Goal: Information Seeking & Learning: Learn about a topic

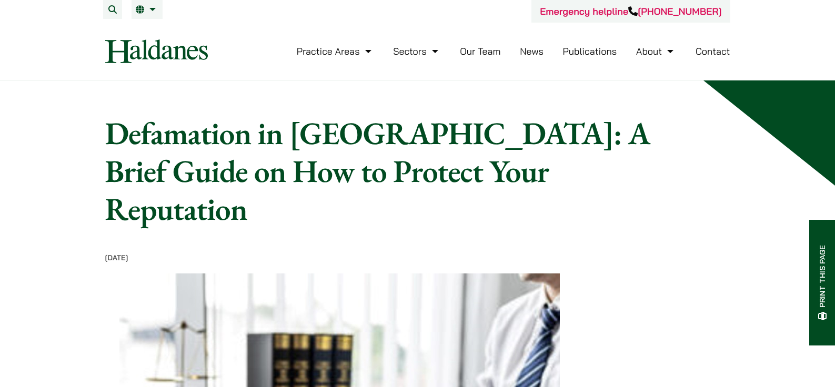
scroll to position [394, 0]
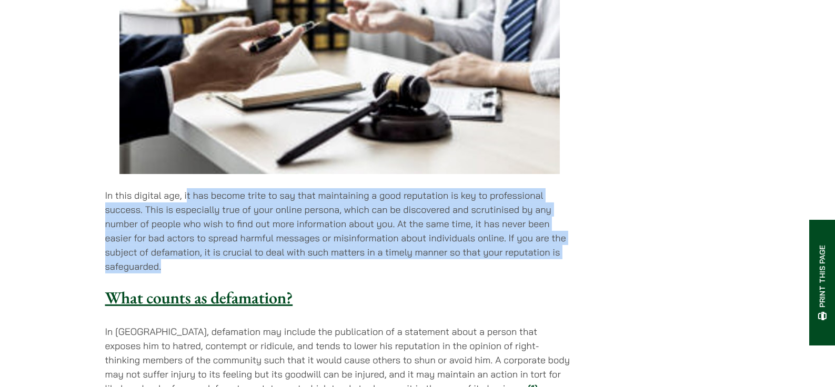
drag, startPoint x: 187, startPoint y: 159, endPoint x: 532, endPoint y: 229, distance: 351.9
click at [532, 229] on p "In this digital age, it has become trite to say that maintaining a good reputat…" at bounding box center [339, 230] width 469 height 85
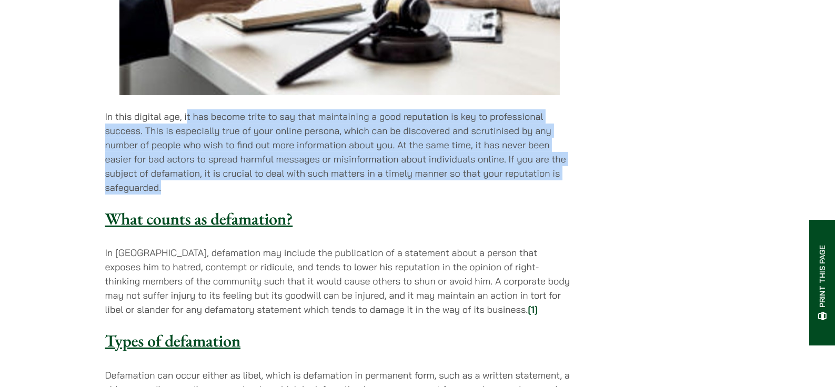
scroll to position [553, 0]
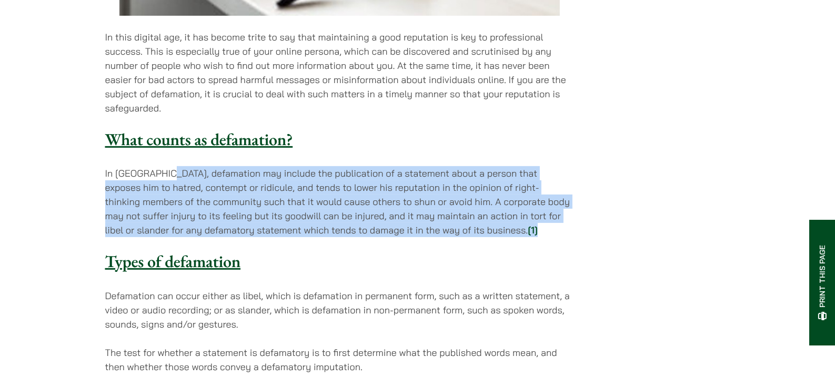
drag, startPoint x: 166, startPoint y: 134, endPoint x: 463, endPoint y: 198, distance: 303.8
click at [463, 196] on p "In Hong Kong, defamation may include the publication of a statement about a per…" at bounding box center [339, 201] width 469 height 71
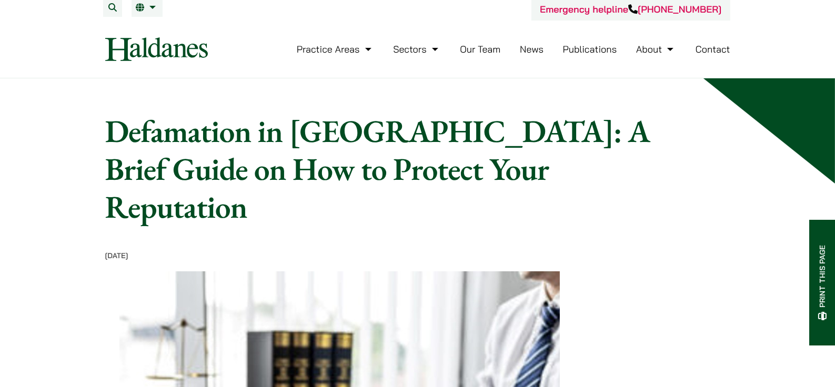
scroll to position [0, 0]
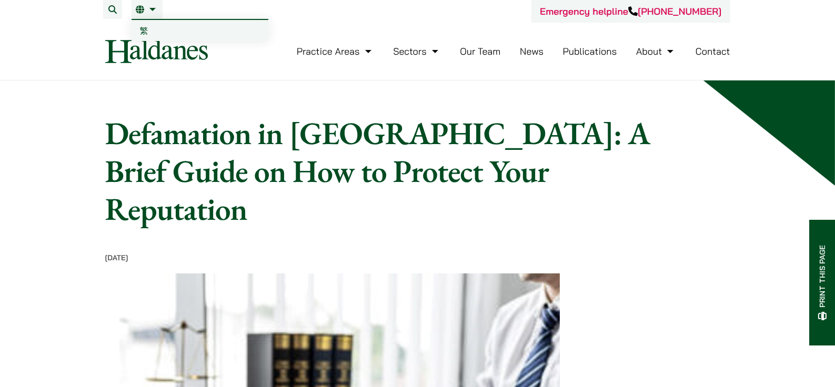
click at [145, 29] on span "繁" at bounding box center [144, 30] width 8 height 11
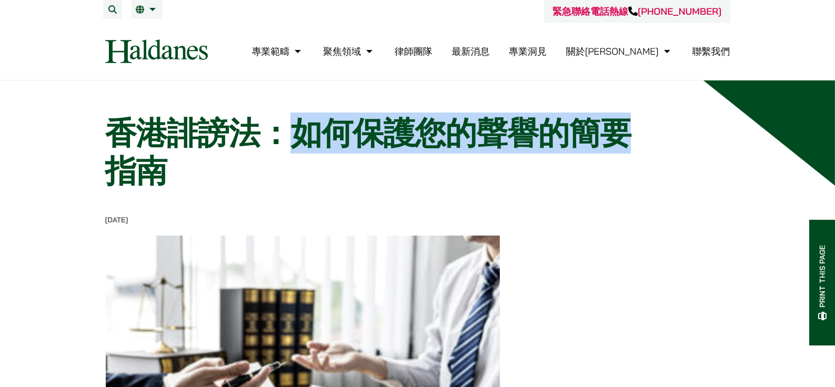
drag, startPoint x: 288, startPoint y: 135, endPoint x: 836, endPoint y: 135, distance: 547.5
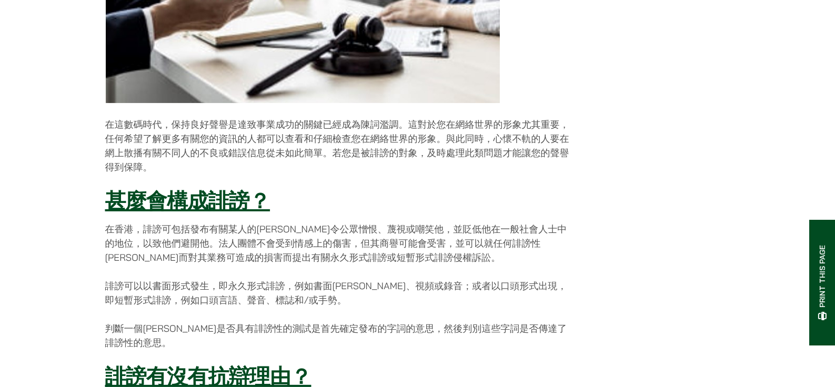
scroll to position [473, 0]
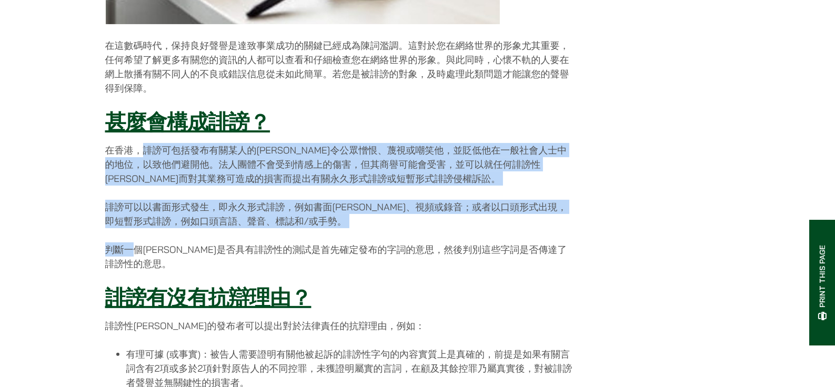
drag, startPoint x: 141, startPoint y: 153, endPoint x: 137, endPoint y: 243, distance: 90.1
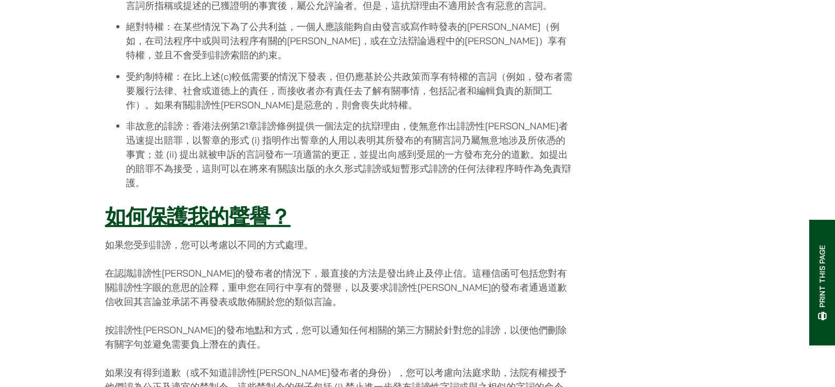
scroll to position [947, 0]
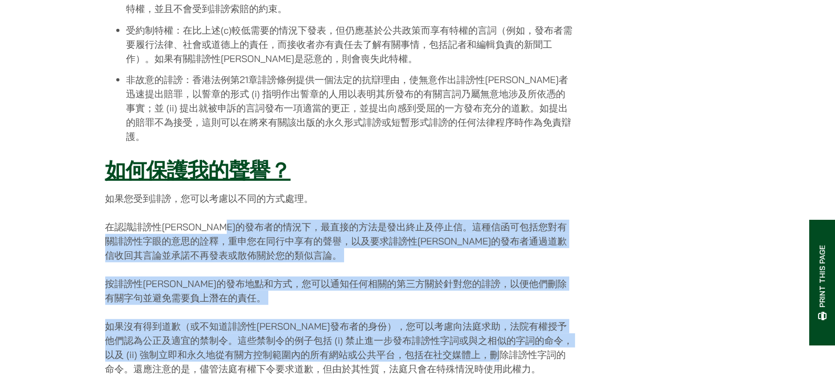
drag, startPoint x: 264, startPoint y: 200, endPoint x: 536, endPoint y: 322, distance: 298.1
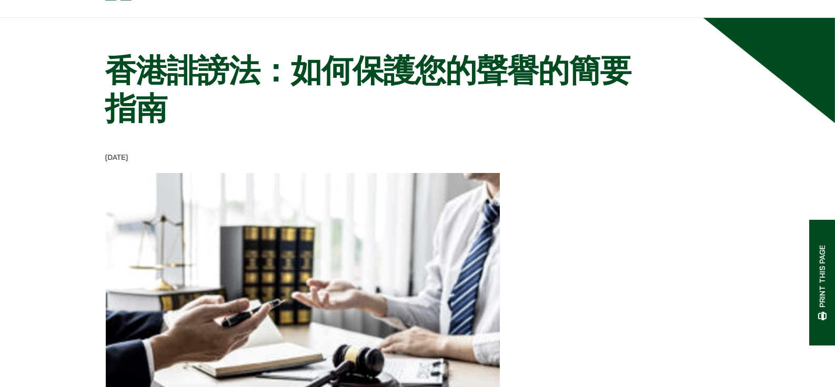
scroll to position [0, 0]
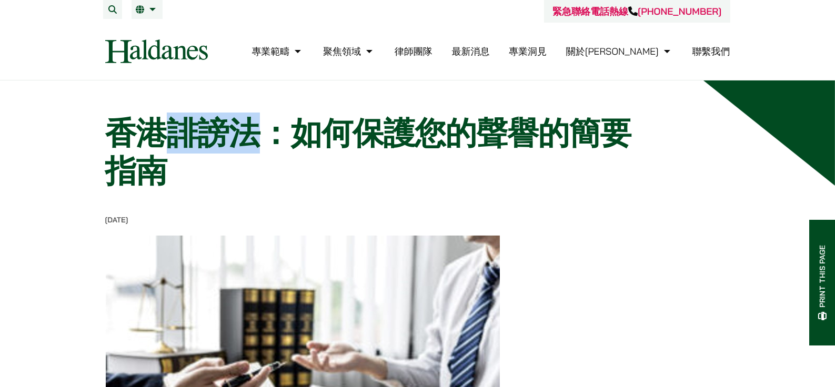
drag, startPoint x: 175, startPoint y: 143, endPoint x: 250, endPoint y: 140, distance: 75.4
click at [250, 140] on h1 "香港誹謗法：如何保護您的聲譽的簡要指南" at bounding box center [378, 152] width 546 height 76
copy h1 "誹謗法"
